Goal: Transaction & Acquisition: Download file/media

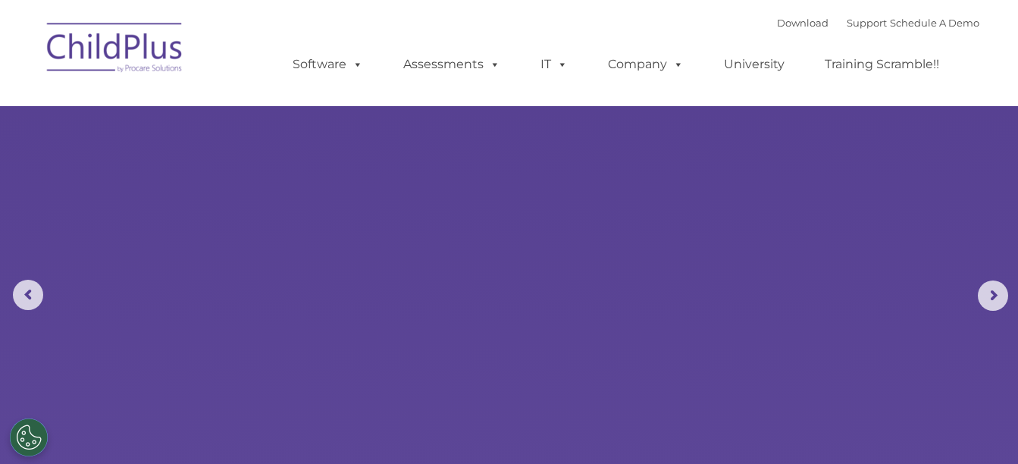
select select "MEDIUM"
click at [118, 45] on img at bounding box center [115, 50] width 152 height 76
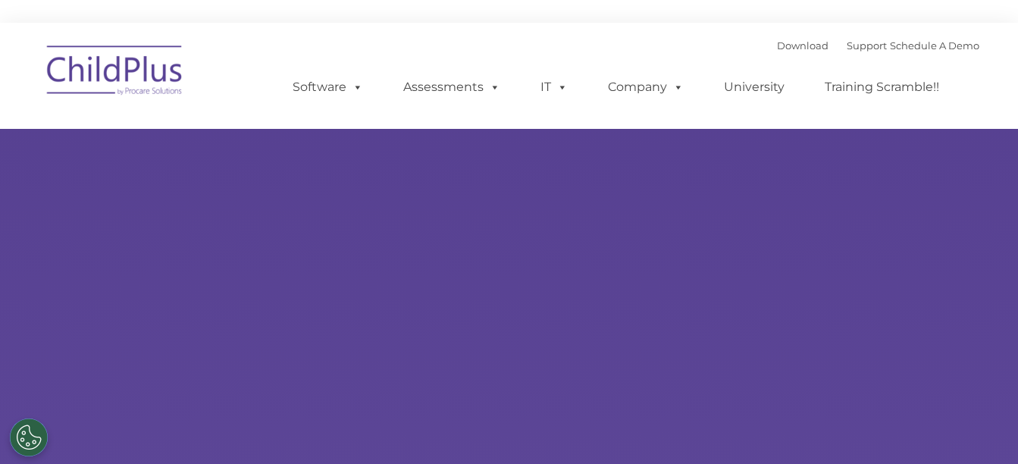
type input ""
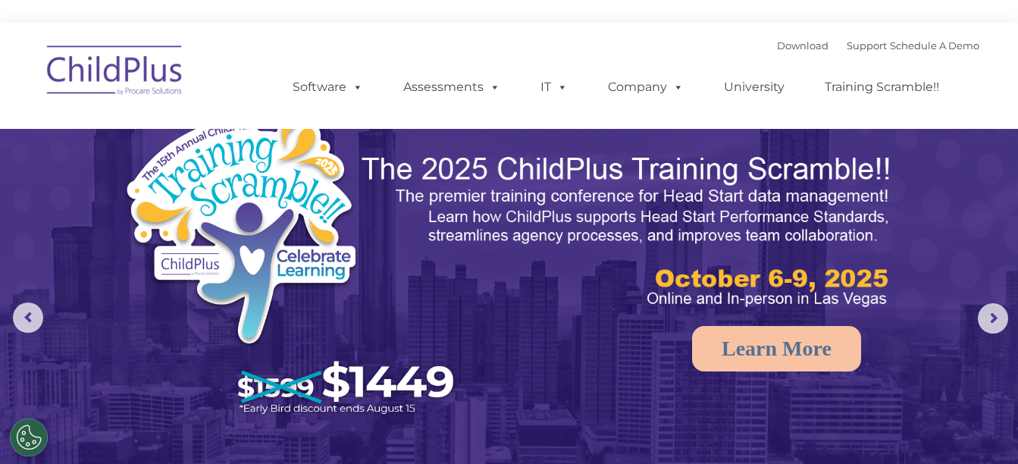
select select "MEDIUM"
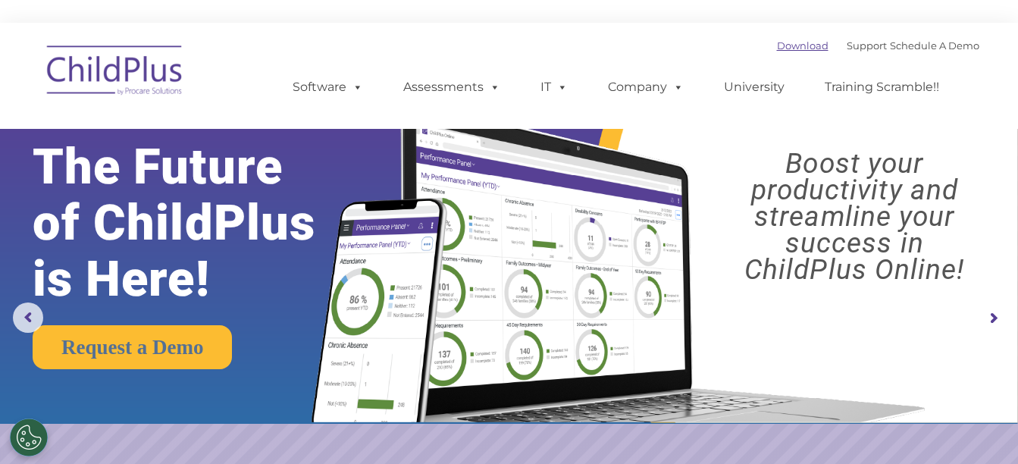
click at [782, 46] on link "Download" at bounding box center [803, 45] width 52 height 12
